Goal: Find specific page/section: Find specific page/section

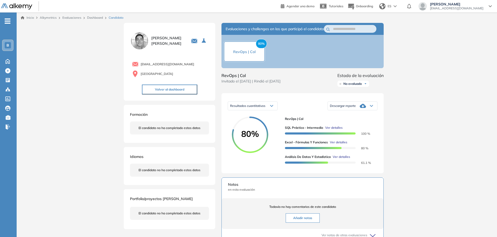
click at [330, 130] on span "Ver detalles" at bounding box center [333, 127] width 17 height 5
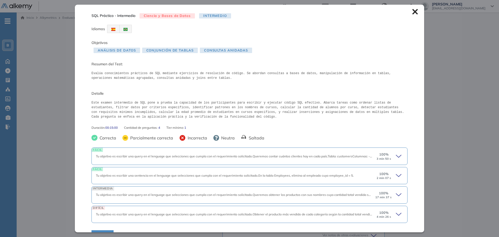
scroll to position [12, 0]
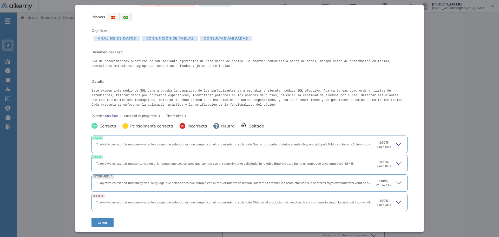
click at [234, 179] on div "INTERMEDIA Tu objetivo es escribir una query en el lenguage que selecciones que…" at bounding box center [250, 182] width 316 height 17
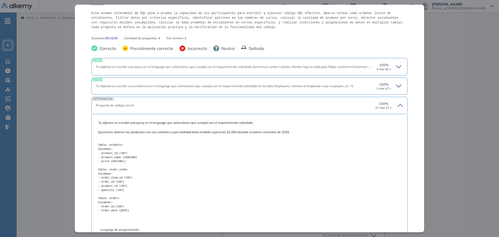
scroll to position [90, 0]
click at [263, 109] on div "INTERMEDIA Pregunta de código con IA 100 % 17 min 37 s" at bounding box center [250, 104] width 316 height 17
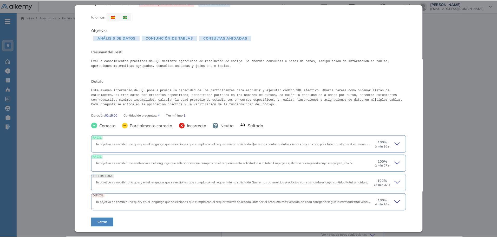
scroll to position [12, 0]
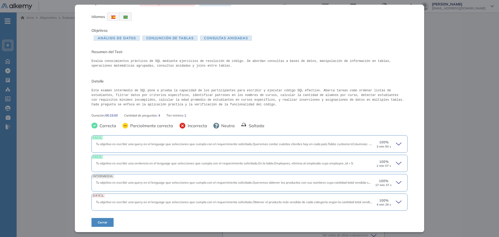
click at [450, 71] on div "Inicio Alkymetrics Evaluaciones Dashboard Candidato SQL Práctico - Intermedio C…" at bounding box center [258, 173] width 482 height 323
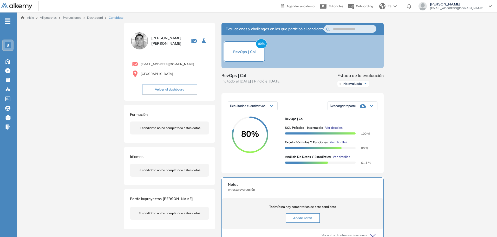
scroll to position [0, 0]
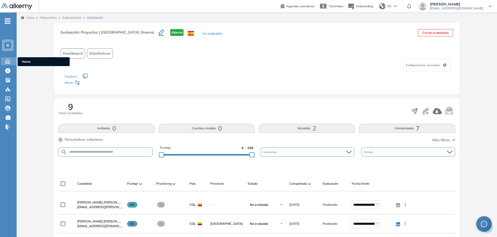
click at [9, 61] on icon at bounding box center [7, 61] width 9 height 6
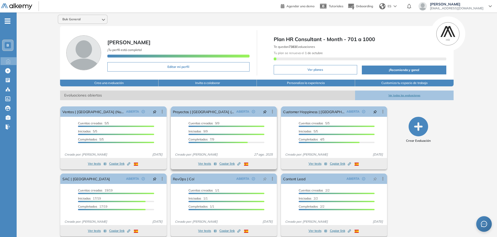
click at [225, 163] on span "Copiar link Created by potrace 1.16, written by Peter Selinger 2001-2019" at bounding box center [229, 163] width 21 height 5
